Goal: Task Accomplishment & Management: Use online tool/utility

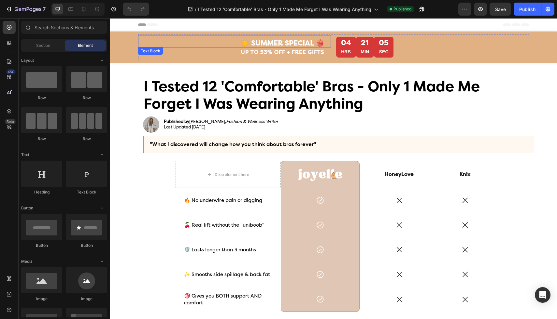
click at [293, 44] on strong "☀️ SUMMER SPECIAL 👙" at bounding box center [283, 43] width 84 height 8
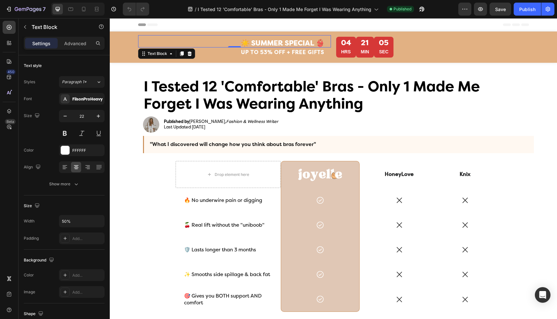
click at [293, 44] on strong "☀️ SUMMER SPECIAL 👙" at bounding box center [283, 43] width 84 height 8
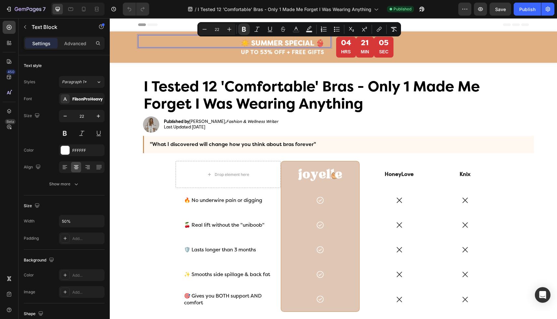
click at [269, 40] on strong "☀️ SUMMER SPECIAL 👙" at bounding box center [283, 43] width 84 height 8
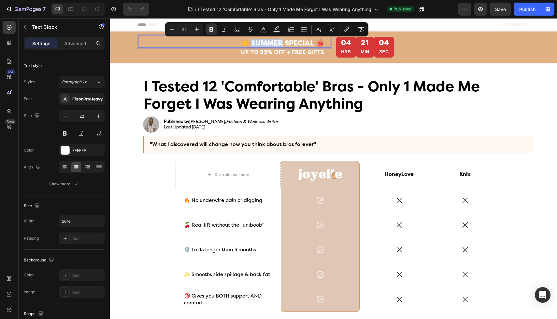
click at [269, 40] on strong "☀️ SUMMER SPECIAL 👙" at bounding box center [283, 43] width 84 height 8
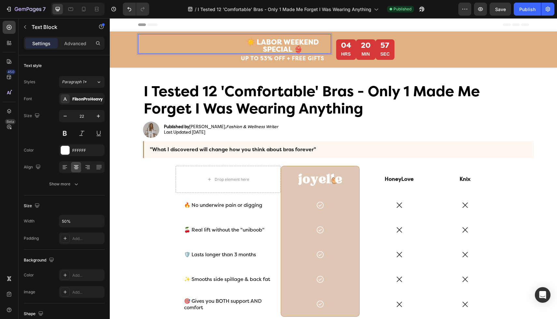
click at [276, 49] on strong "☀️ LABOR WEEKEND SPECIAL 👙" at bounding box center [282, 46] width 73 height 16
click at [239, 45] on strong "☀️ LABOR WEEKEND SALE 👙" at bounding box center [282, 46] width 92 height 16
click at [225, 46] on div "☀️ LABOR WEEKEND SALE 👙" at bounding box center [234, 46] width 193 height 16
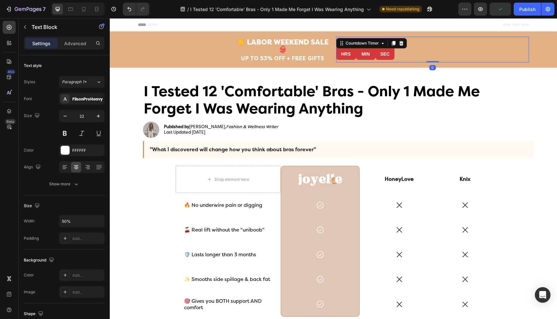
click at [435, 45] on div "04 HRS 20 MIN 51 SEC" at bounding box center [432, 49] width 193 height 21
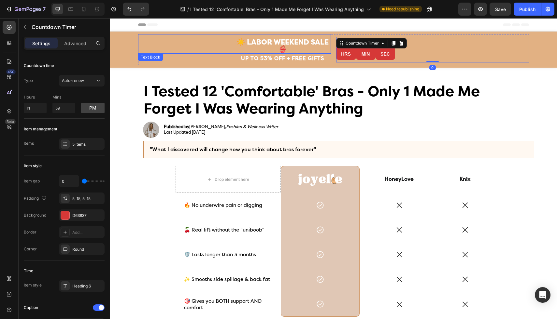
click at [295, 46] on strong "☀️ LABOR WEEKEND SALE 👙" at bounding box center [282, 46] width 92 height 16
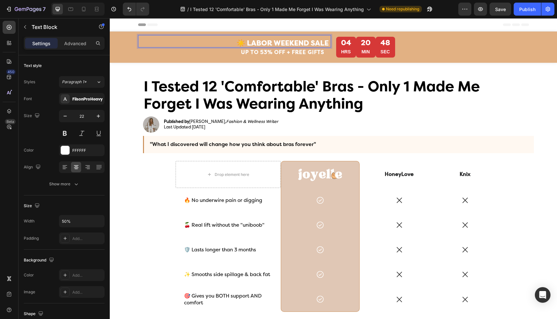
click at [241, 42] on strong "☀️ LABOR WEEKEND SALE" at bounding box center [282, 43] width 92 height 8
click at [240, 42] on strong "☀️ LABOR WEEKEND SALE" at bounding box center [282, 43] width 92 height 8
click at [262, 54] on strong "UP TO 53% OFF + FREE GIFTS" at bounding box center [282, 52] width 83 height 6
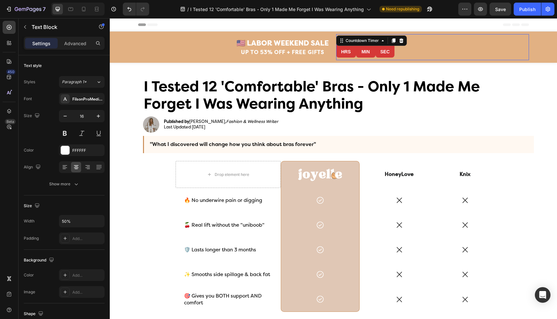
click at [439, 48] on div "04 HRS 20 MIN 35 SEC" at bounding box center [432, 47] width 193 height 21
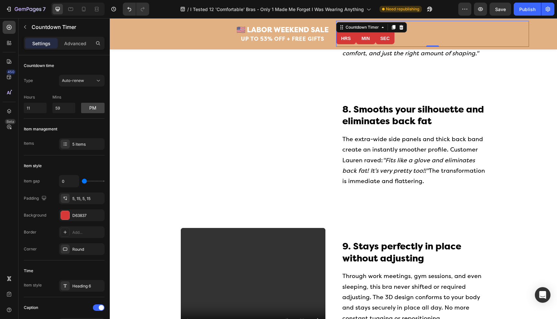
scroll to position [1219, 0]
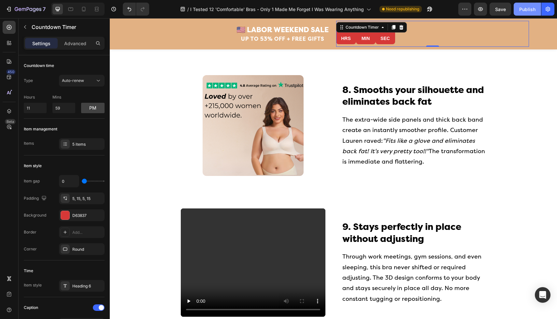
click at [528, 10] on div "Publish" at bounding box center [527, 9] width 16 height 7
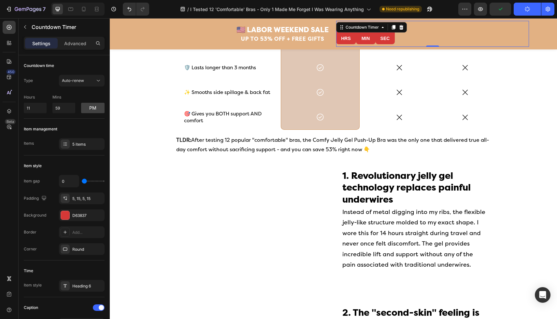
scroll to position [0, 0]
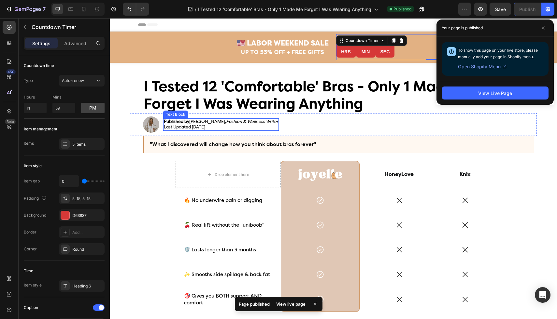
click at [202, 128] on p "Published by [PERSON_NAME], Fashion & Wellness Writer Last Updated [DATE]" at bounding box center [221, 124] width 114 height 11
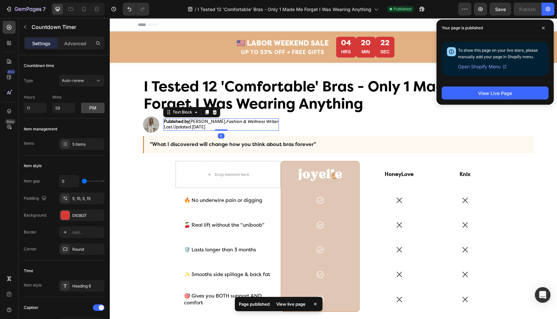
click at [202, 128] on p "Published by [PERSON_NAME], Fashion & Wellness Writer Last Updated [DATE]" at bounding box center [221, 124] width 114 height 11
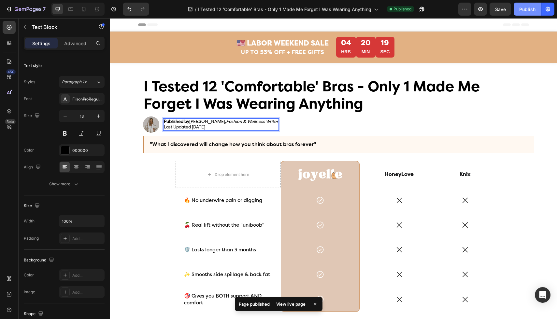
click at [537, 5] on button "Publish" at bounding box center [526, 9] width 27 height 13
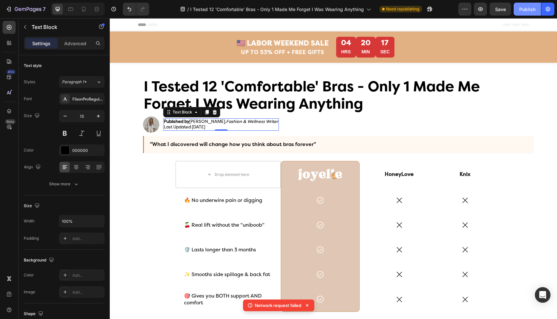
click at [530, 6] on div "Publish" at bounding box center [527, 9] width 16 height 7
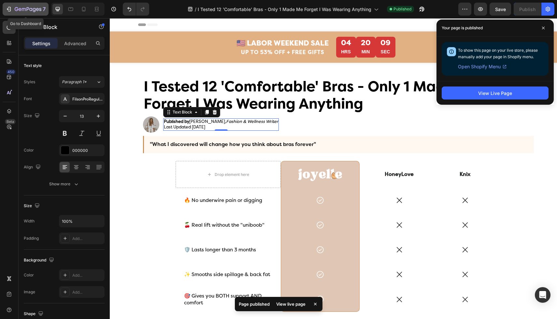
click at [15, 8] on icon "button" at bounding box center [17, 9] width 4 height 4
